Goal: Task Accomplishment & Management: Manage account settings

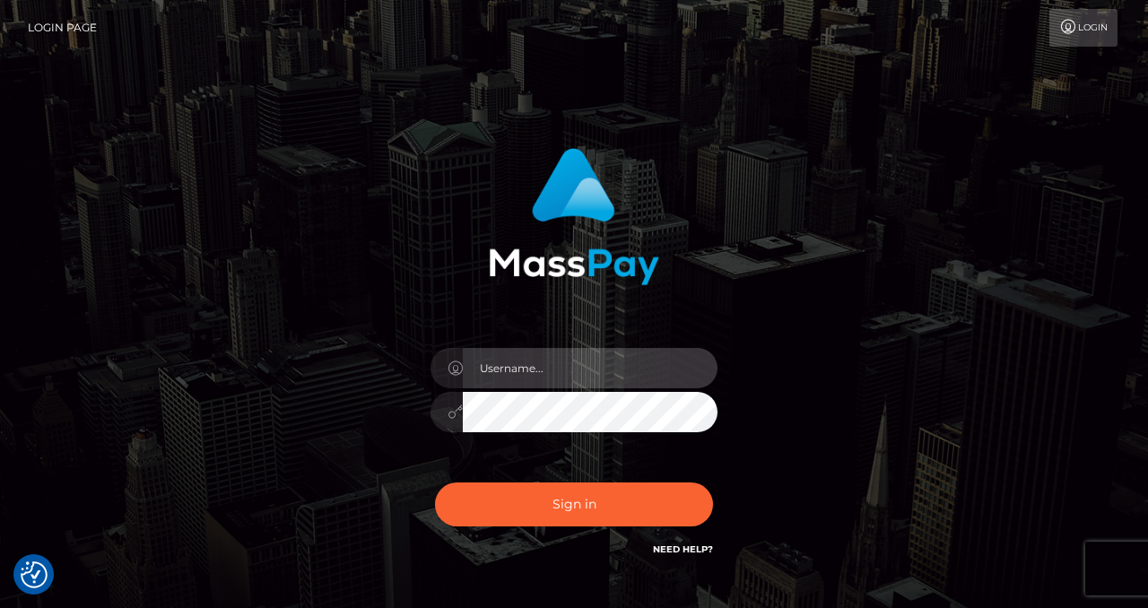
click at [585, 370] on input "text" at bounding box center [590, 368] width 255 height 40
type input "izabela.throne"
